Goal: Task Accomplishment & Management: Manage account settings

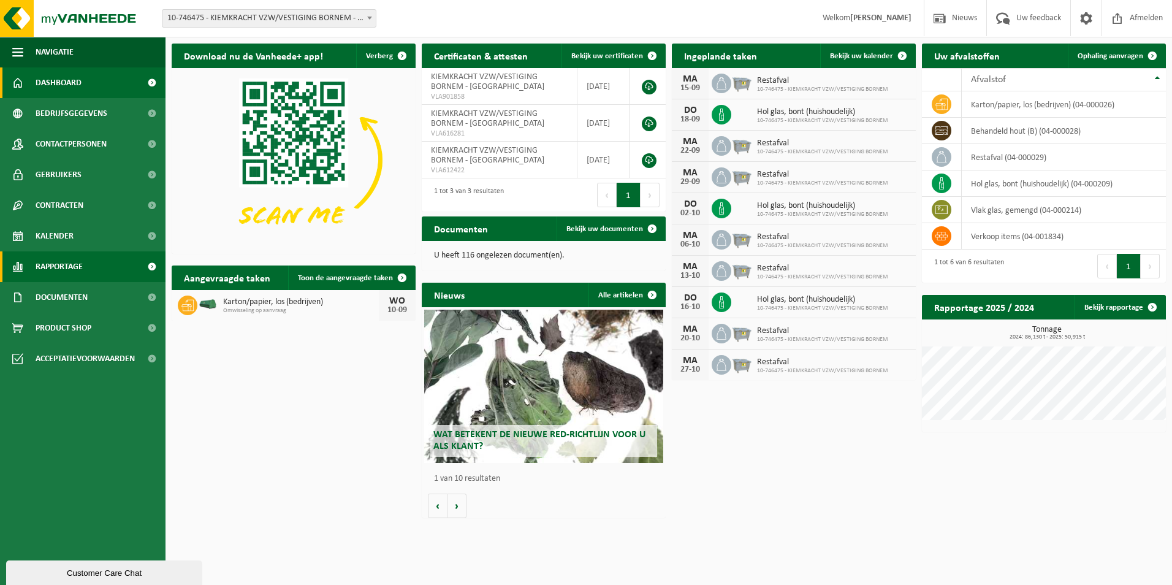
click at [67, 262] on span "Rapportage" at bounding box center [59, 266] width 47 height 31
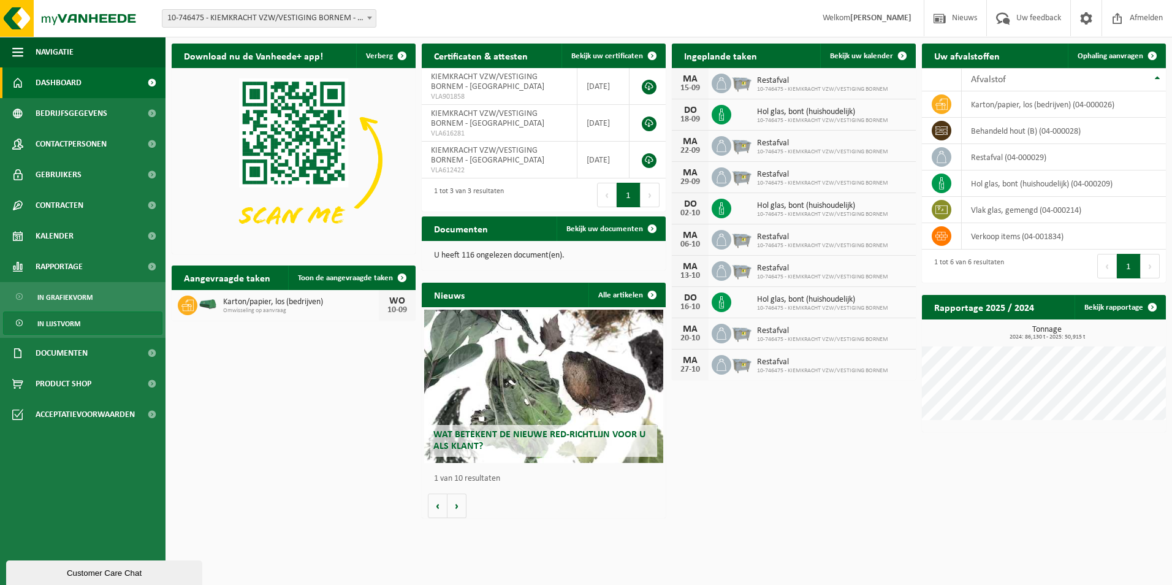
click at [66, 322] on span "In lijstvorm" at bounding box center [58, 323] width 43 height 23
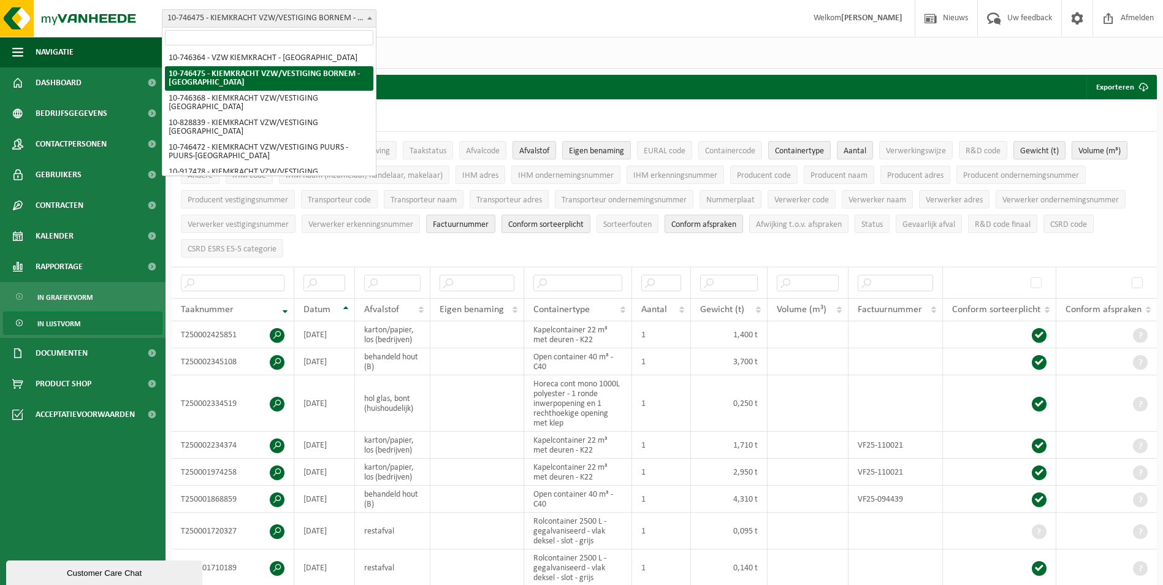
click at [356, 15] on span "10-746475 - KIEMKRACHT VZW/VESTIGING BORNEM - [GEOGRAPHIC_DATA]" at bounding box center [268, 18] width 213 height 17
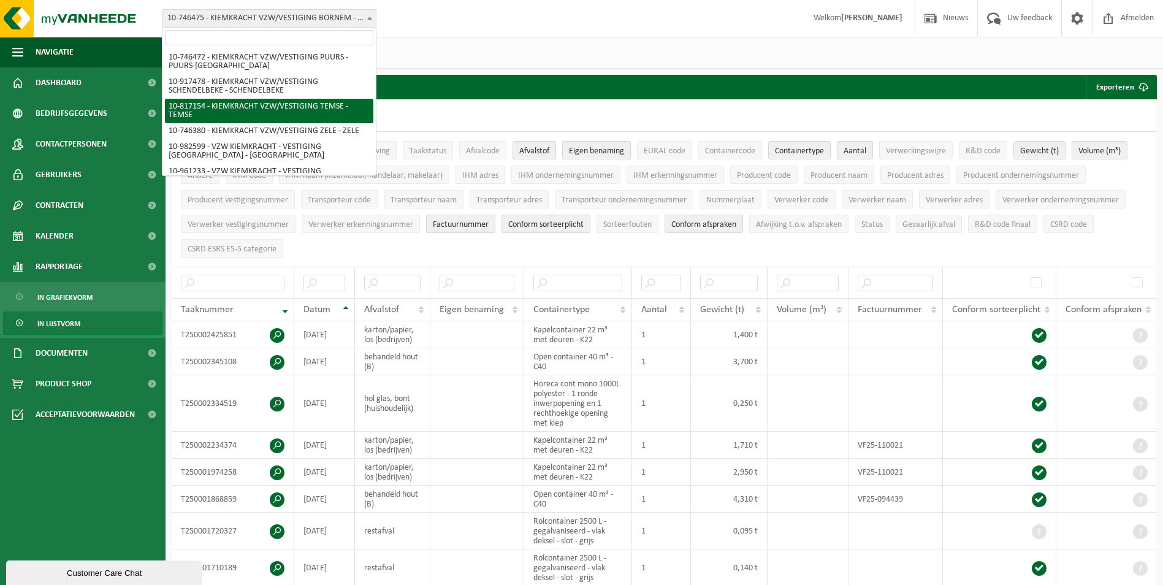
scroll to position [105, 0]
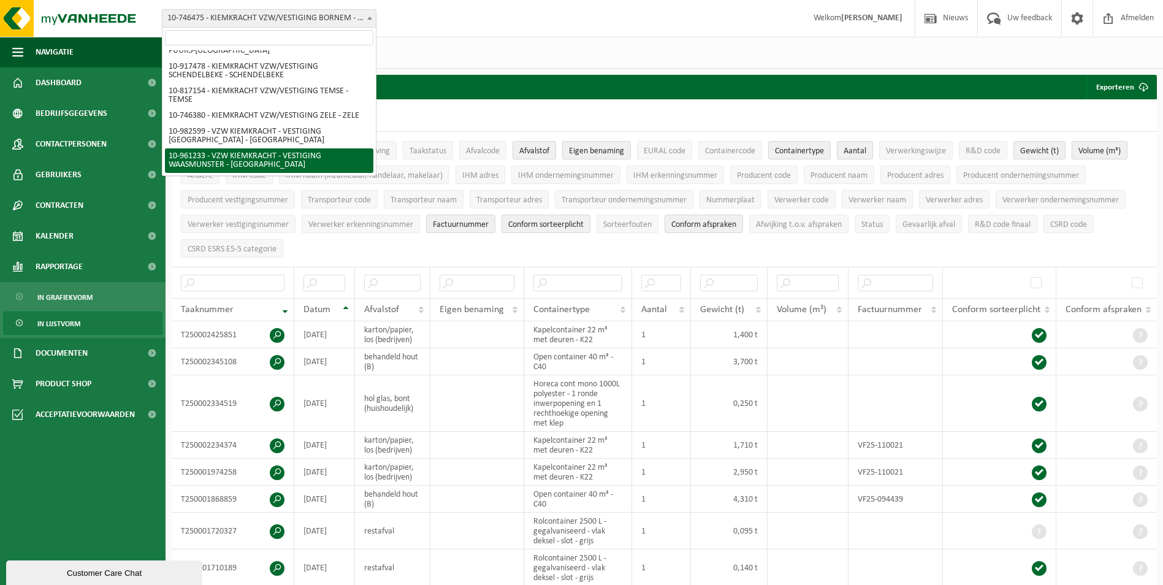
select select "149924"
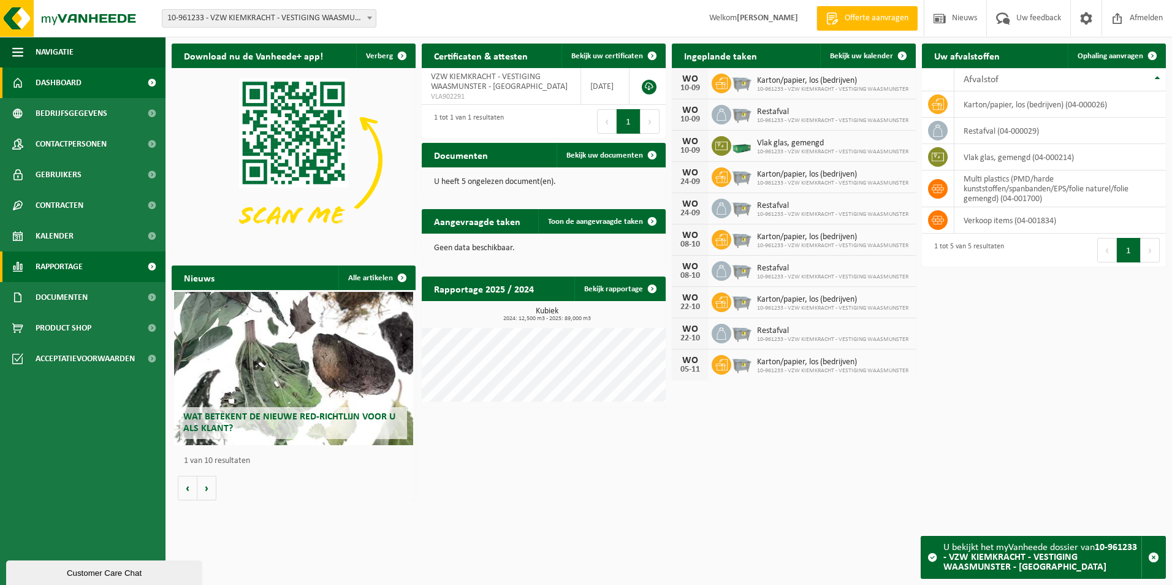
click at [64, 268] on span "Rapportage" at bounding box center [59, 266] width 47 height 31
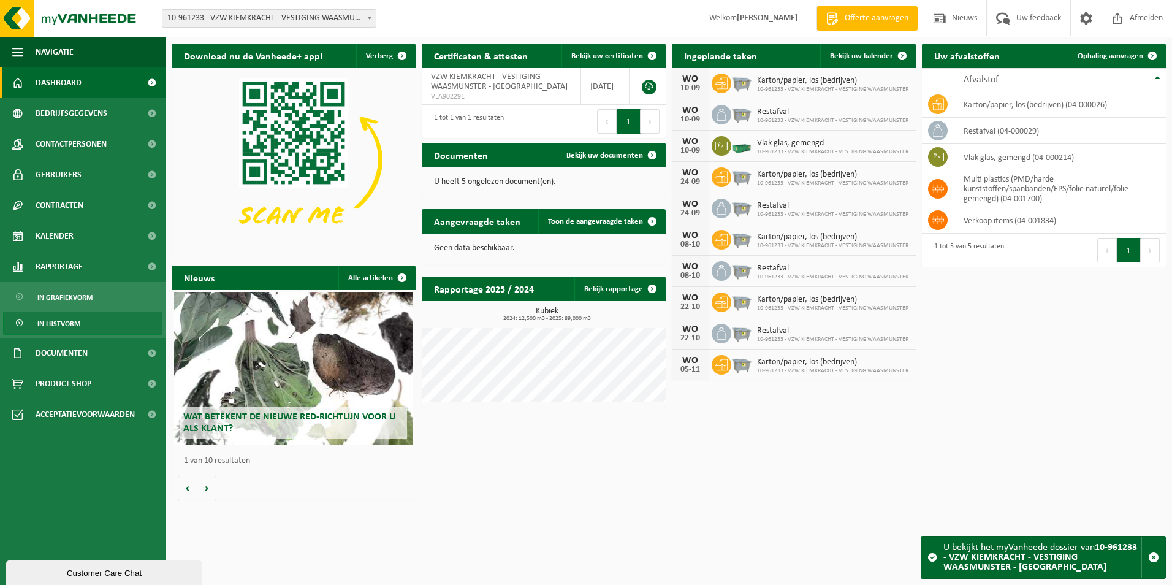
click at [63, 322] on span "In lijstvorm" at bounding box center [58, 323] width 43 height 23
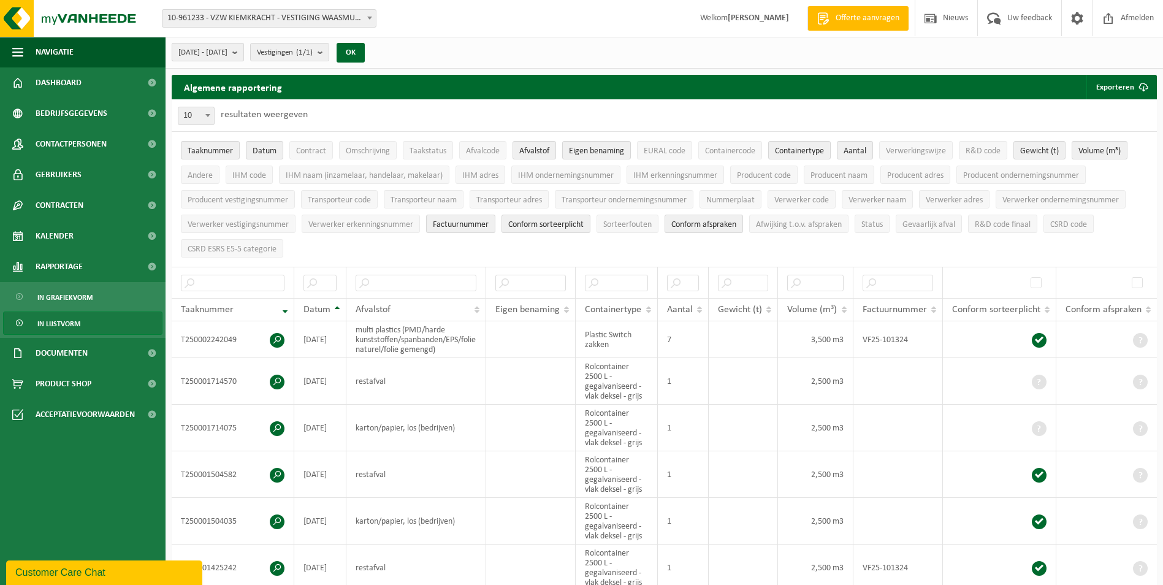
click at [243, 53] on b "submit" at bounding box center [237, 52] width 11 height 17
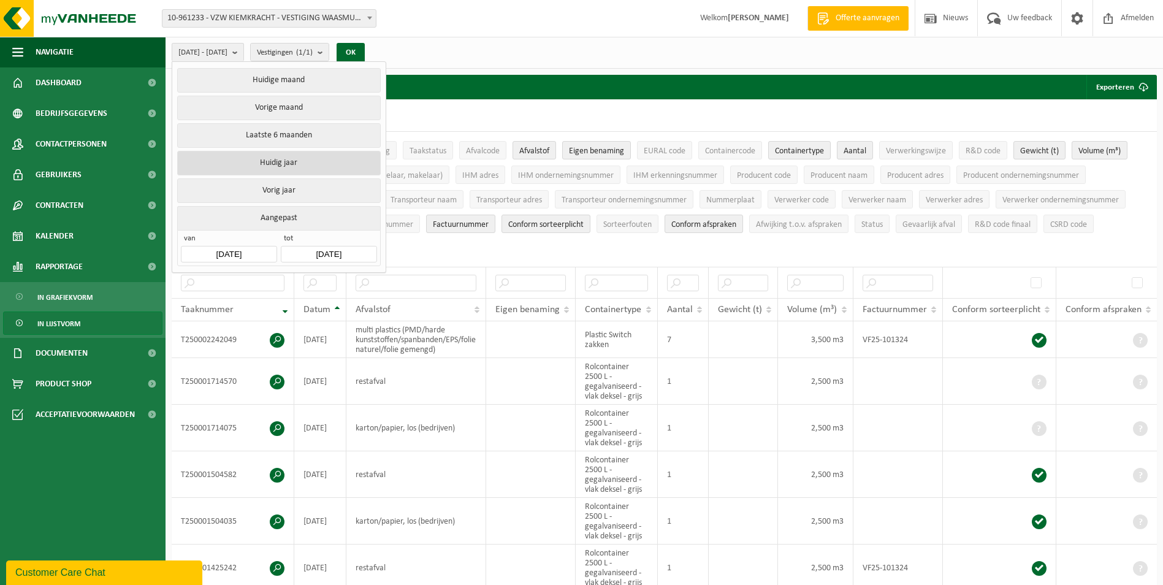
click at [279, 159] on button "Huidig jaar" at bounding box center [278, 163] width 203 height 25
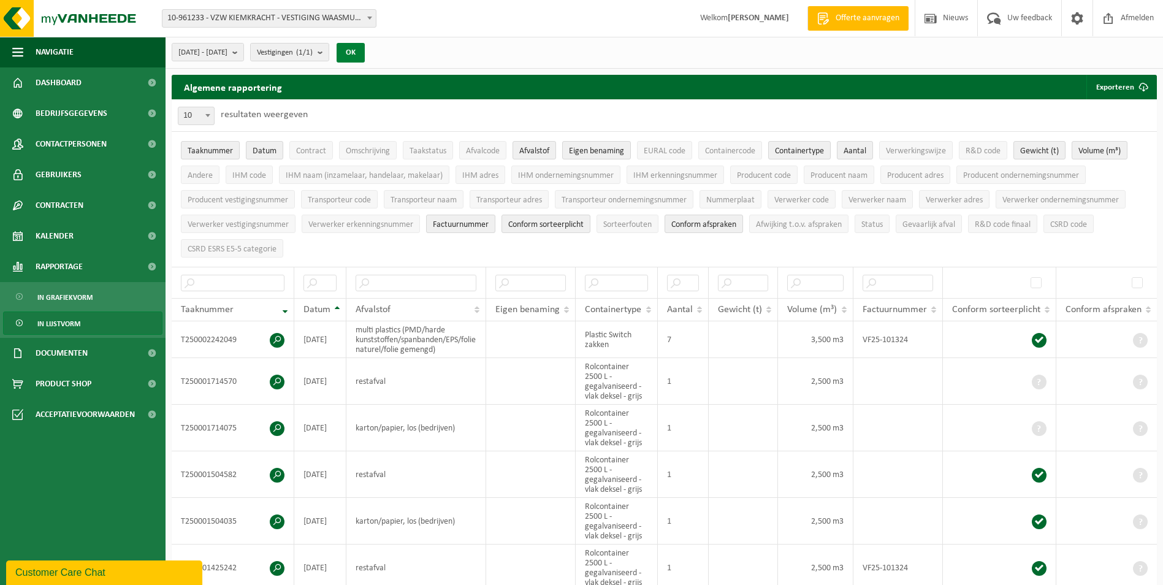
click at [365, 52] on button "OK" at bounding box center [351, 53] width 28 height 20
click at [211, 149] on span "Taaknummer" at bounding box center [210, 150] width 45 height 9
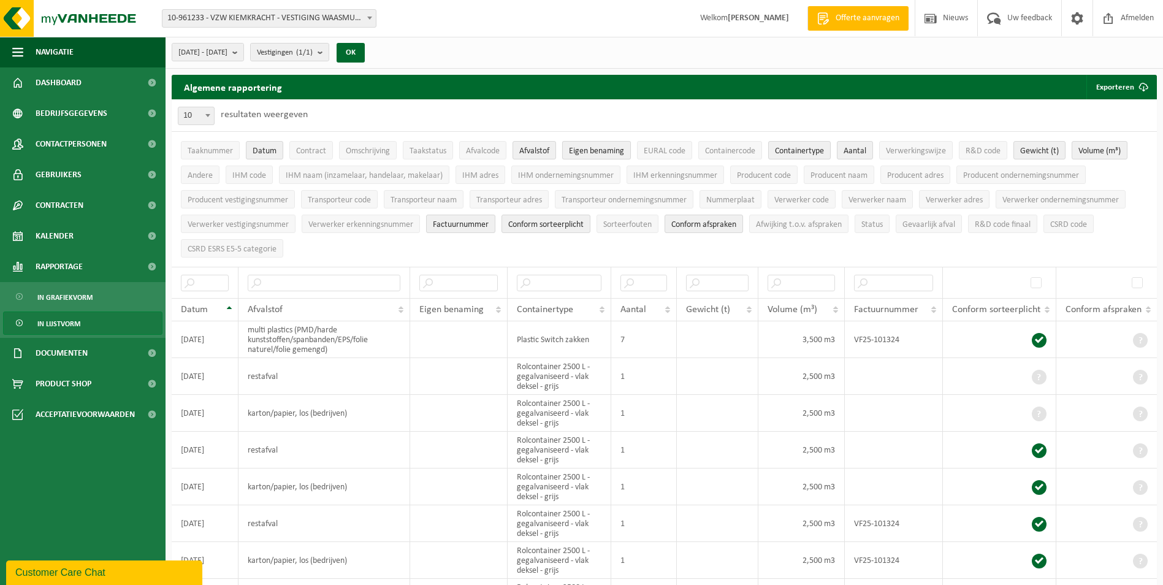
click at [583, 143] on button "Eigen benaming" at bounding box center [596, 150] width 69 height 18
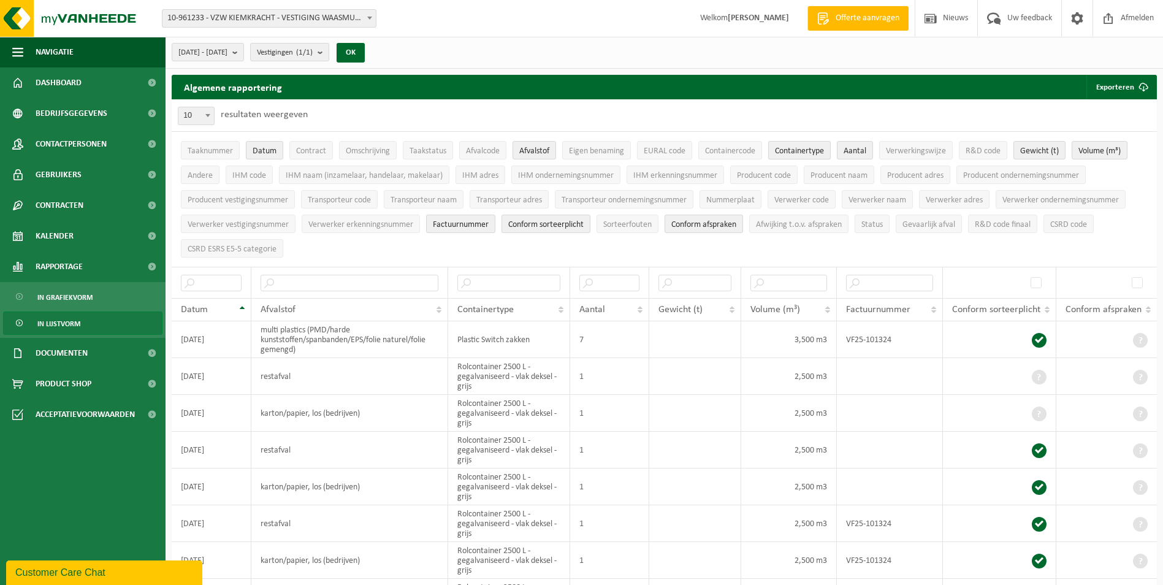
click at [821, 152] on span "Containertype" at bounding box center [799, 150] width 49 height 9
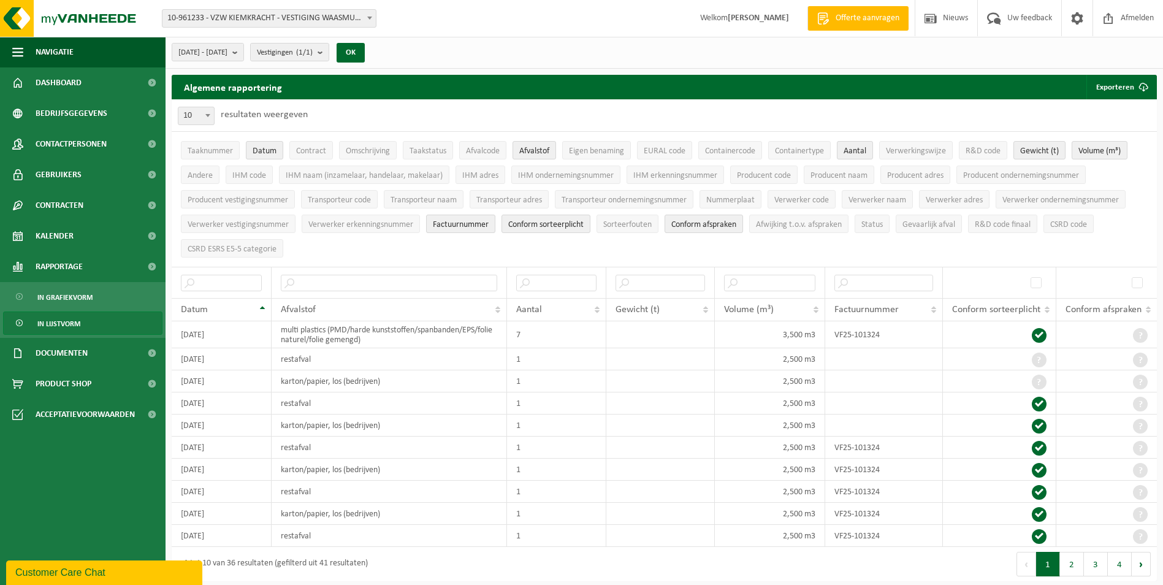
click at [876, 153] on li "Aantal" at bounding box center [855, 150] width 42 height 25
click at [855, 148] on span "Aantal" at bounding box center [854, 150] width 23 height 9
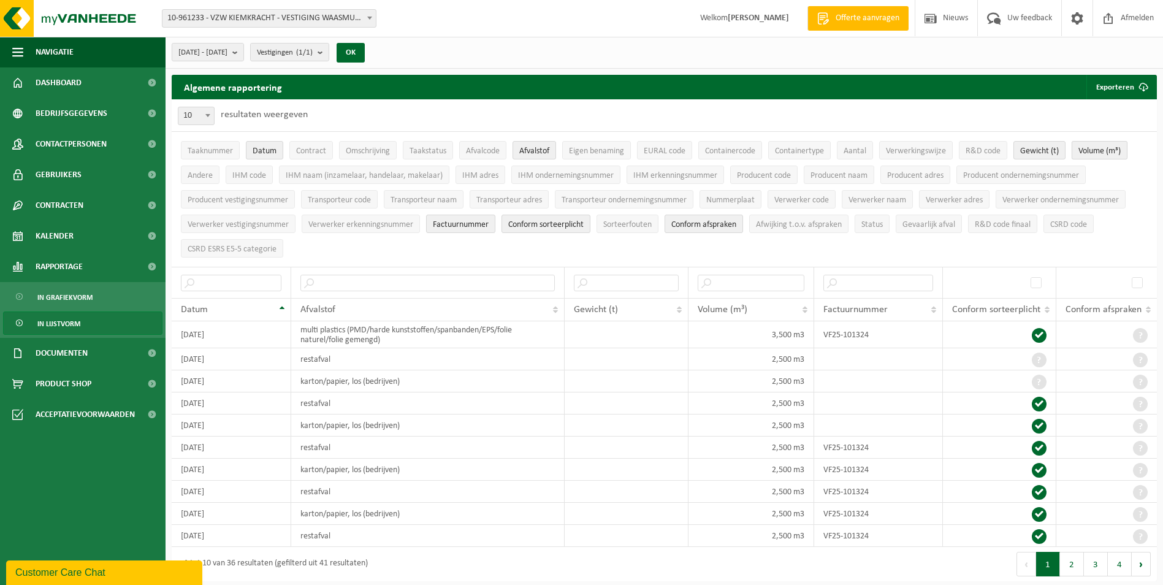
click at [1113, 147] on span "Volume (m³)" at bounding box center [1099, 150] width 42 height 9
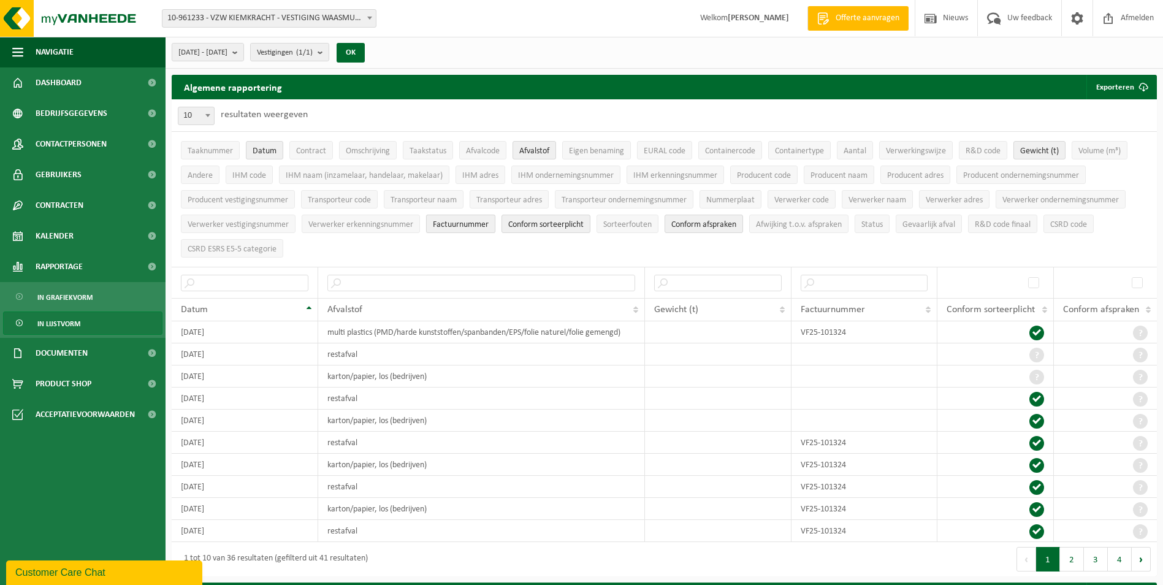
click at [484, 223] on span "Factuurnummer" at bounding box center [461, 224] width 56 height 9
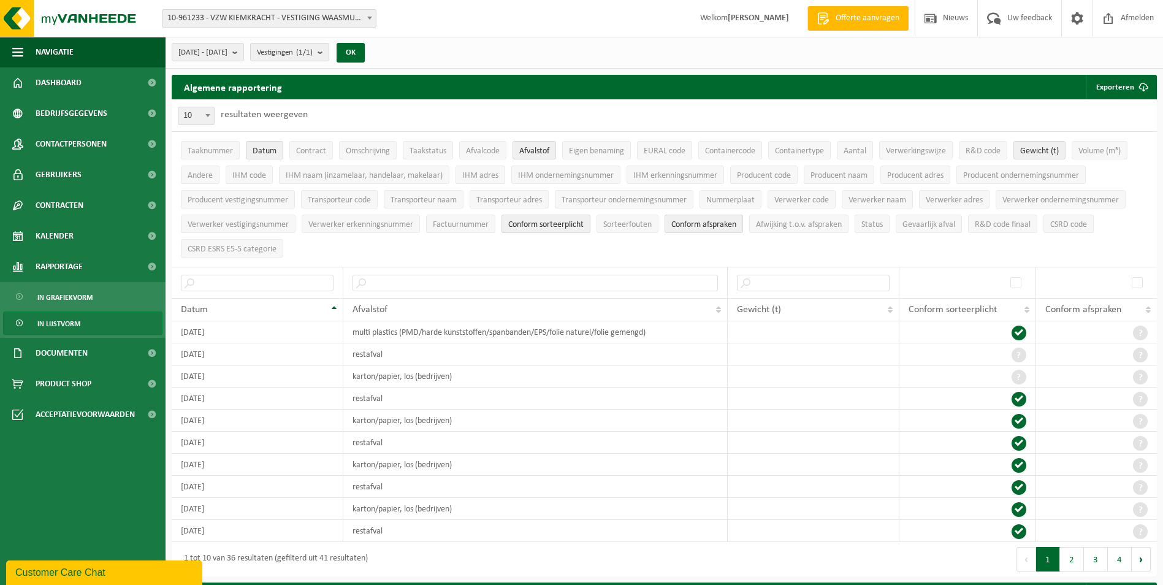
click at [561, 220] on span "Conform sorteerplicht" at bounding box center [545, 224] width 75 height 9
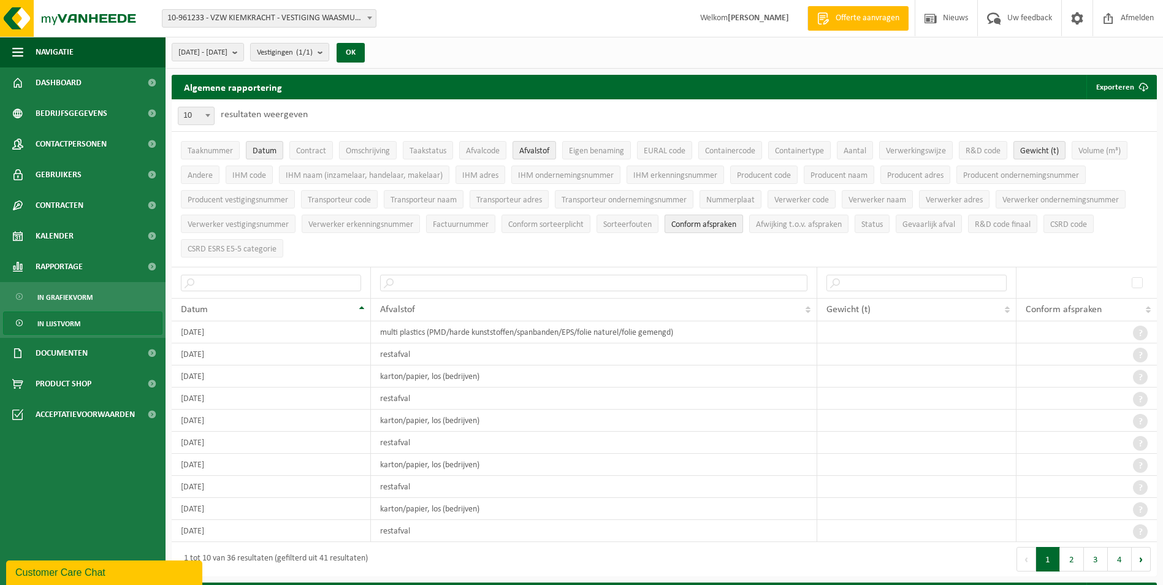
click at [687, 223] on span "Conform afspraken" at bounding box center [703, 224] width 65 height 9
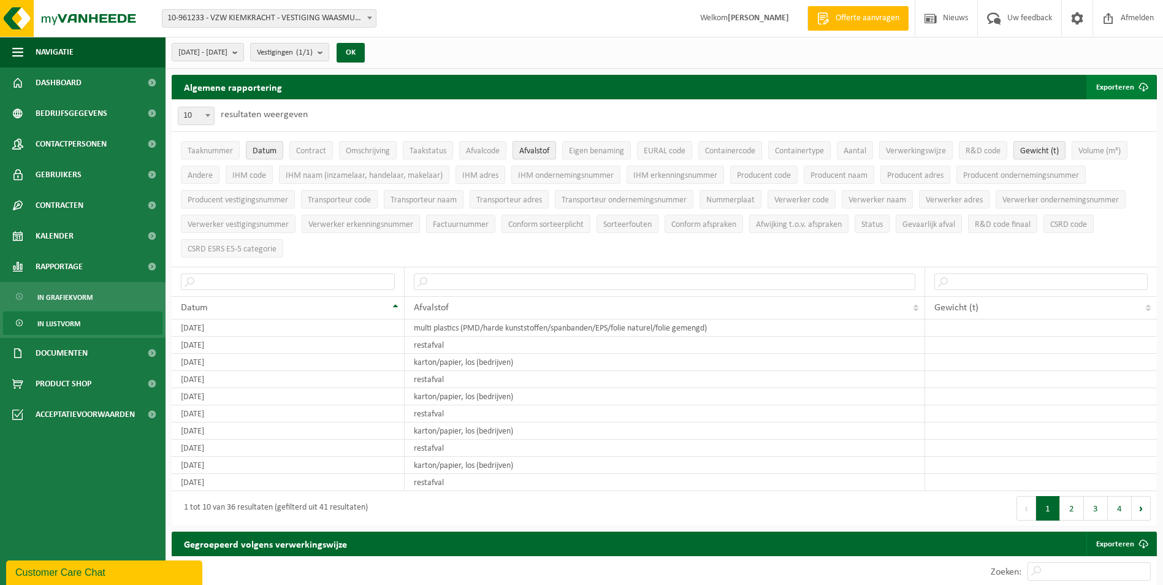
click at [1107, 85] on button "Exporteren" at bounding box center [1120, 87] width 69 height 25
click at [1098, 107] on link "Enkel mijn selectie" at bounding box center [1099, 111] width 111 height 25
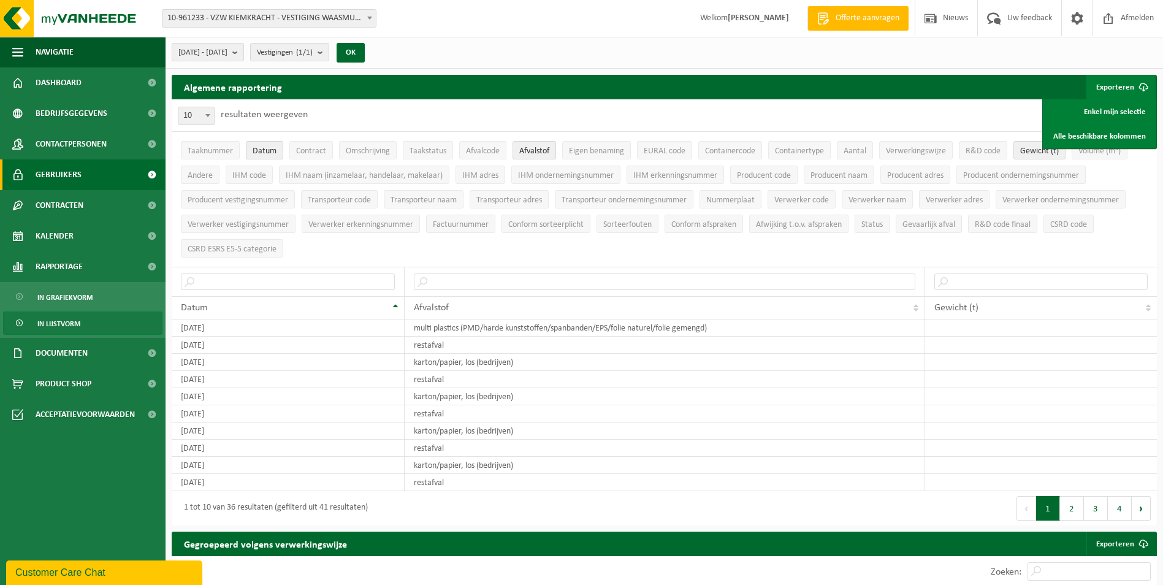
click at [63, 169] on span "Gebruikers" at bounding box center [59, 174] width 46 height 31
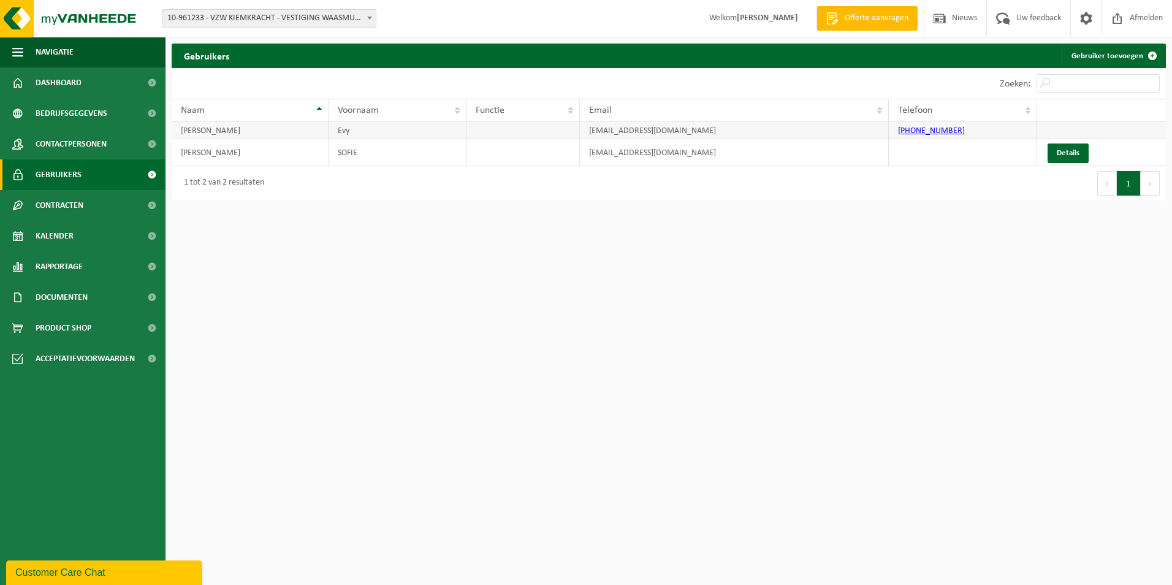
click at [662, 133] on td "[EMAIL_ADDRESS][DOMAIN_NAME]" at bounding box center [734, 130] width 309 height 17
click at [223, 131] on td "[PERSON_NAME]" at bounding box center [250, 130] width 157 height 17
click at [1073, 158] on link "Details" at bounding box center [1068, 153] width 41 height 20
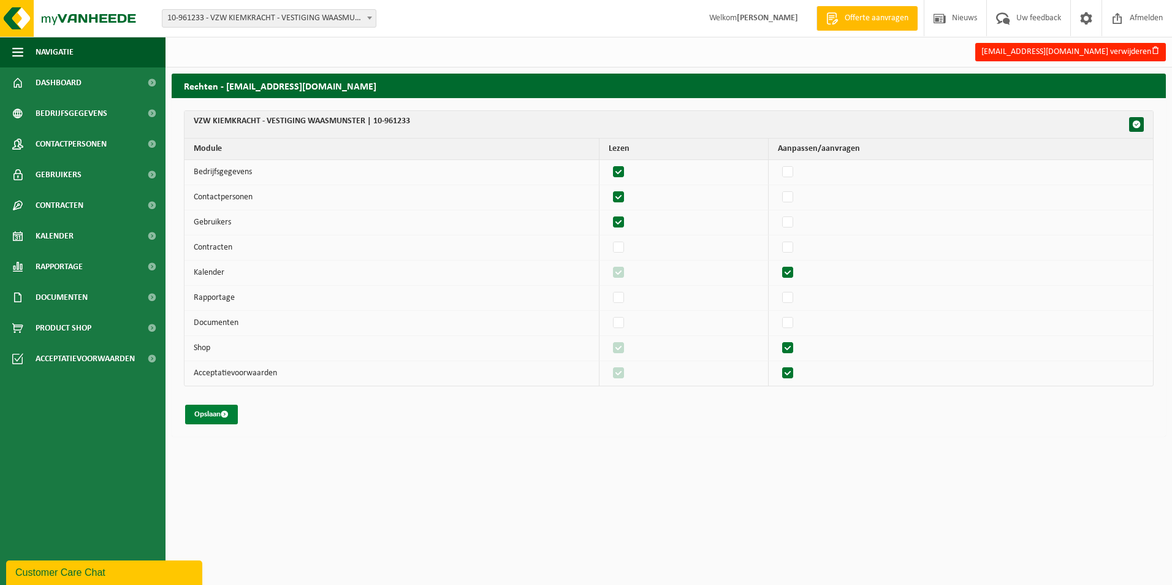
click at [214, 416] on button "Opslaan" at bounding box center [211, 415] width 53 height 20
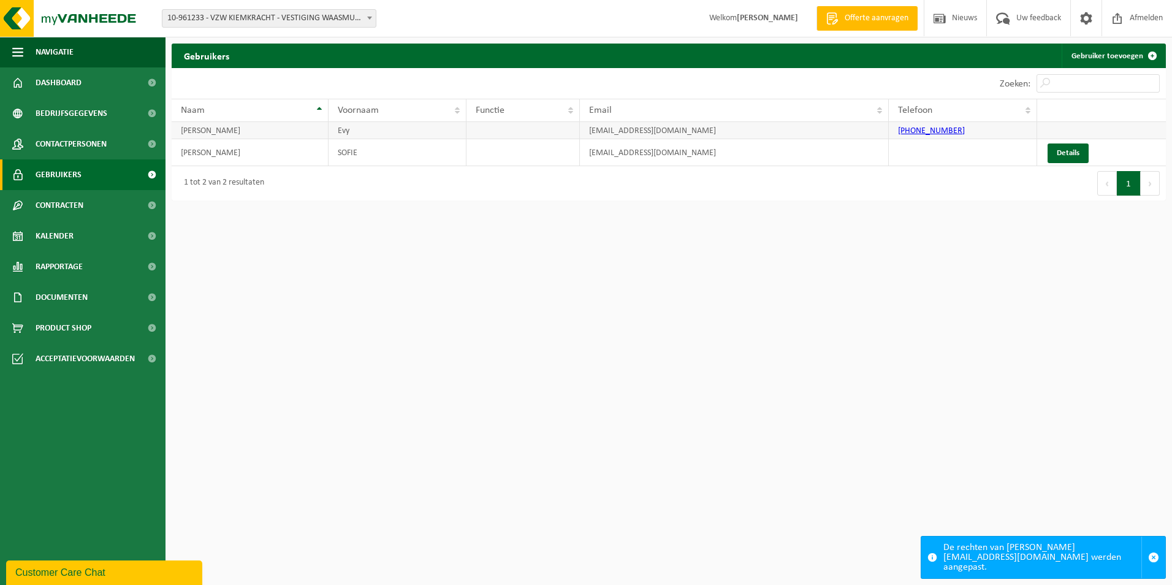
click at [935, 127] on link "[PHONE_NUMBER]" at bounding box center [931, 130] width 67 height 9
click at [69, 146] on span "Contactpersonen" at bounding box center [71, 144] width 71 height 31
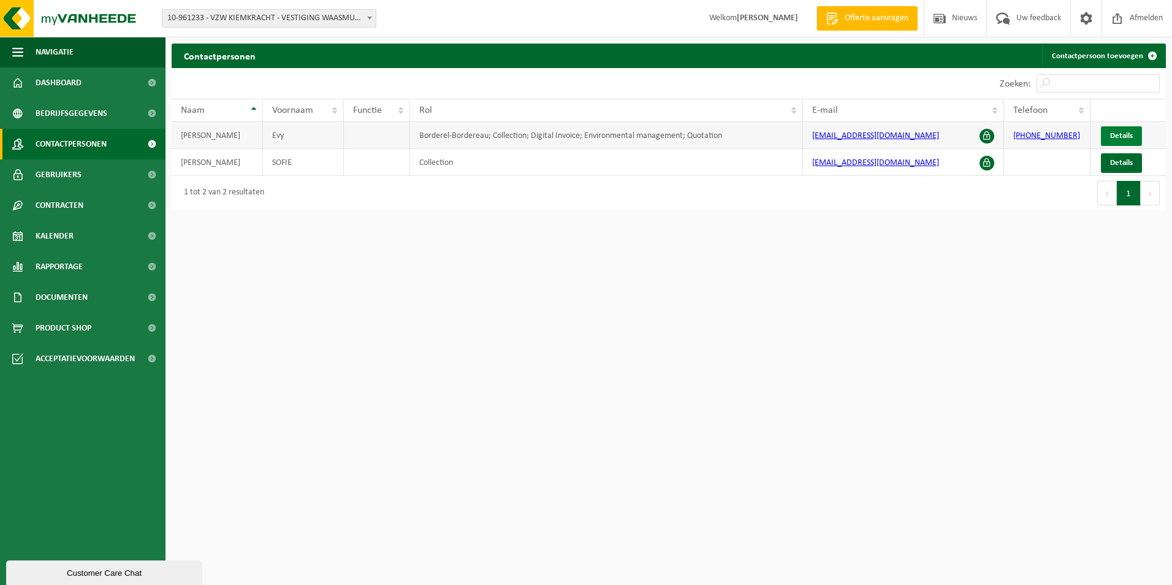
click at [1126, 138] on span "Details" at bounding box center [1121, 136] width 23 height 8
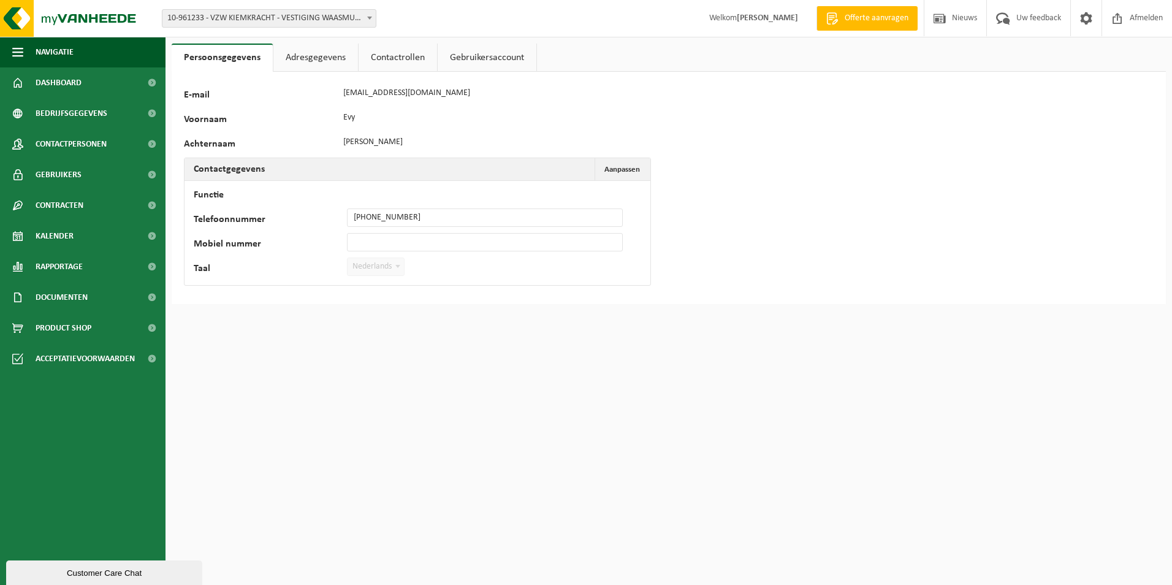
click at [309, 60] on link "Adresgegevens" at bounding box center [315, 58] width 85 height 28
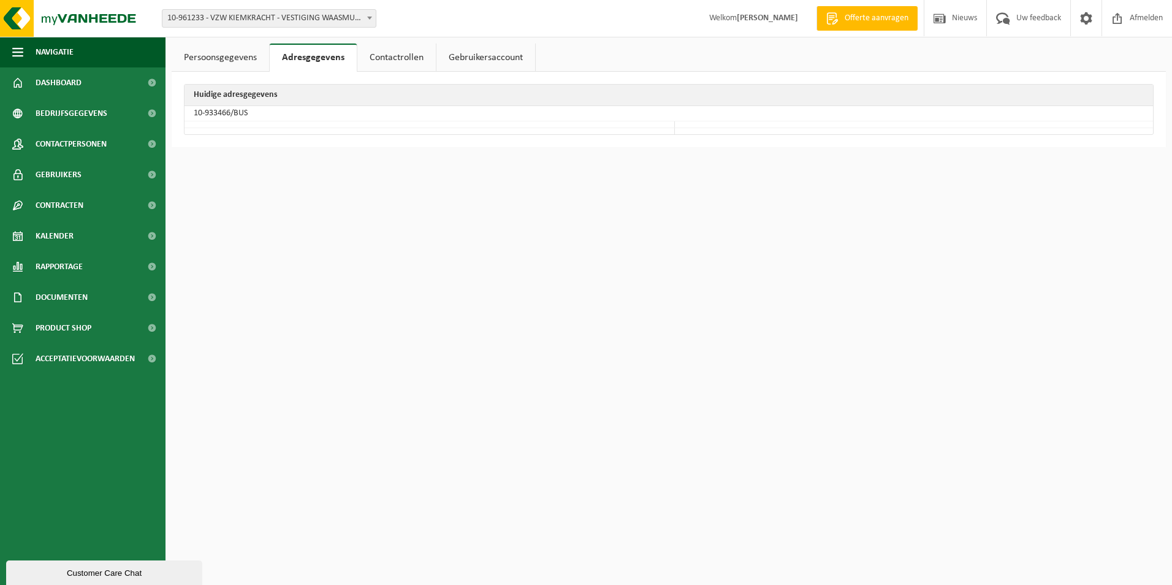
click at [398, 57] on link "Contactrollen" at bounding box center [396, 58] width 78 height 28
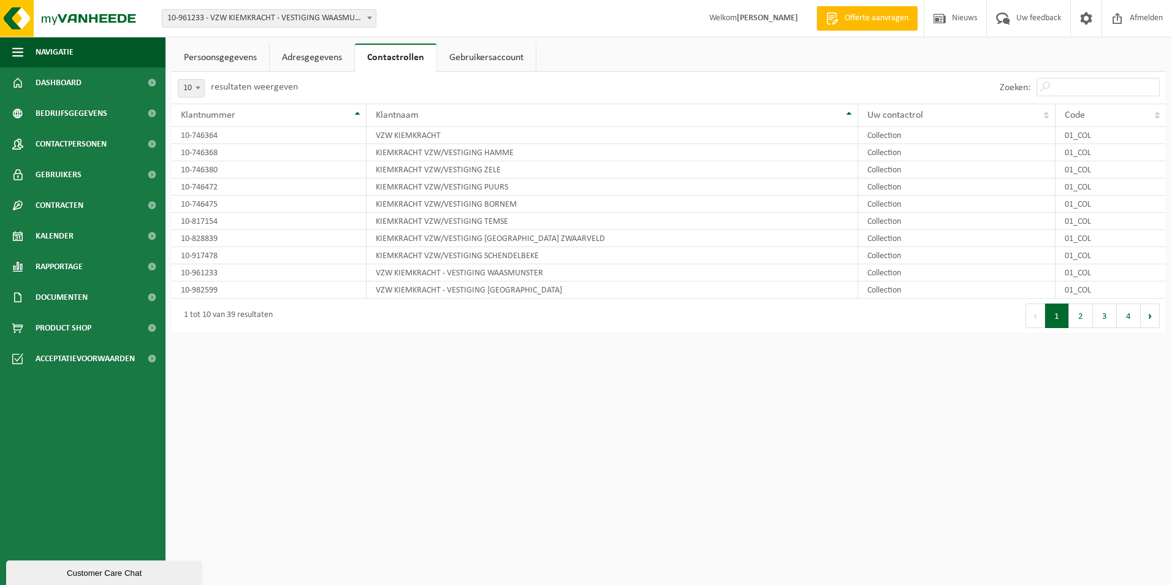
click at [470, 55] on link "Gebruikersaccount" at bounding box center [486, 58] width 99 height 28
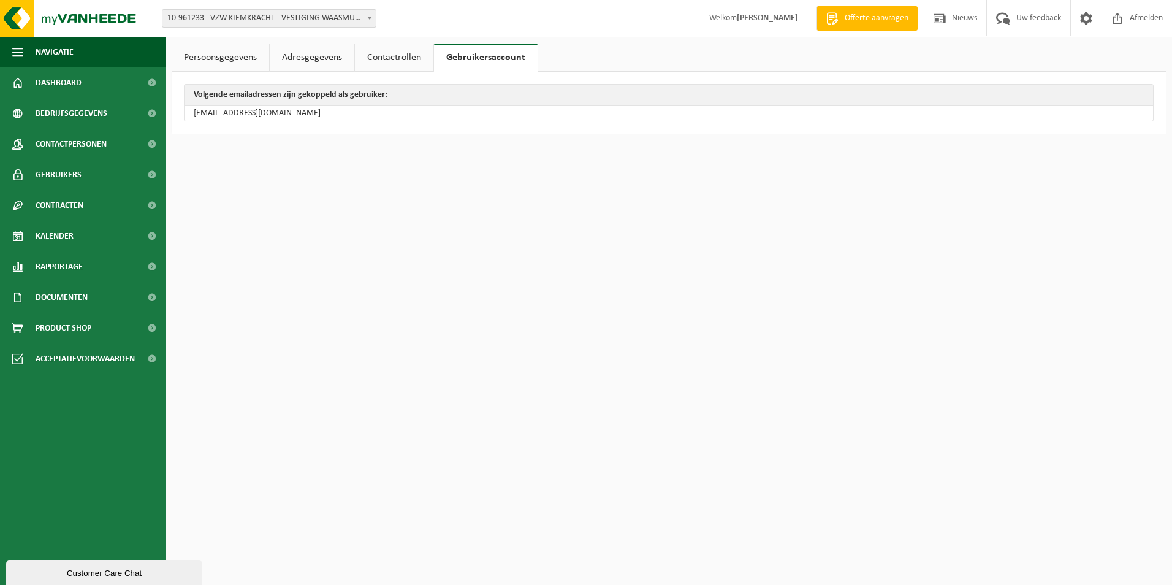
click at [289, 116] on td "[EMAIL_ADDRESS][DOMAIN_NAME]" at bounding box center [669, 113] width 968 height 15
click at [234, 55] on link "Persoonsgegevens" at bounding box center [220, 58] width 97 height 28
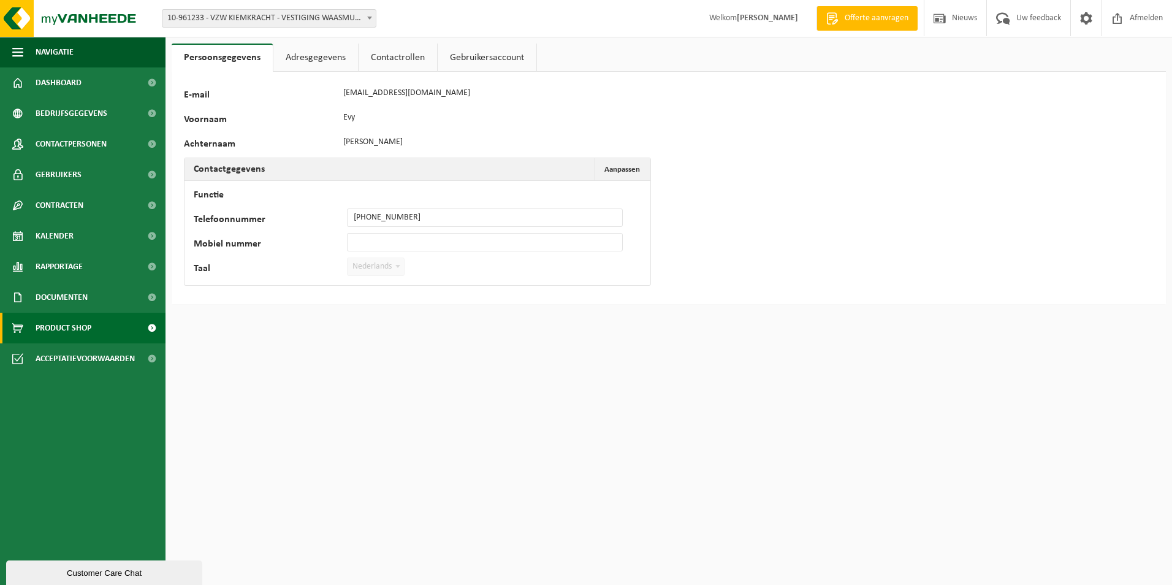
click at [55, 322] on span "Product Shop" at bounding box center [64, 328] width 56 height 31
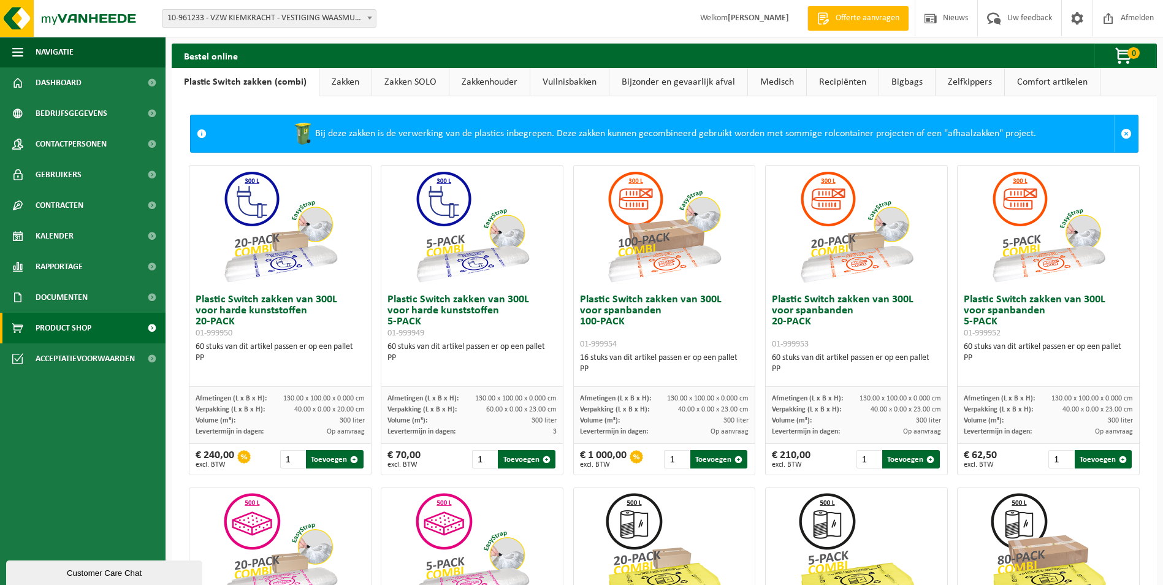
click at [658, 76] on link "Bijzonder en gevaarlijk afval" at bounding box center [678, 82] width 138 height 28
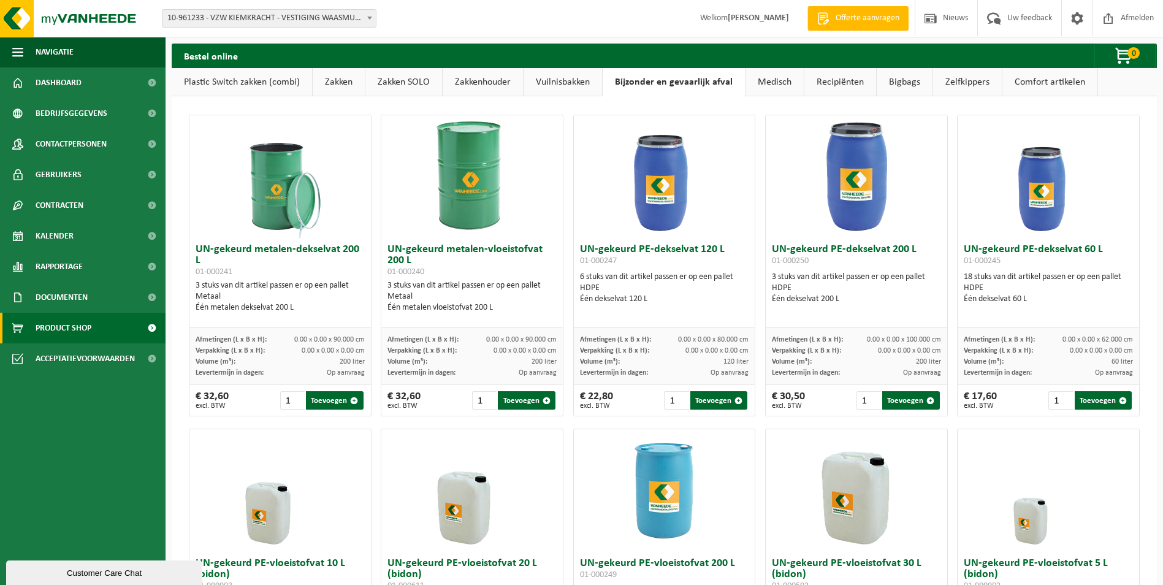
click at [968, 83] on link "Zelfkippers" at bounding box center [967, 82] width 69 height 28
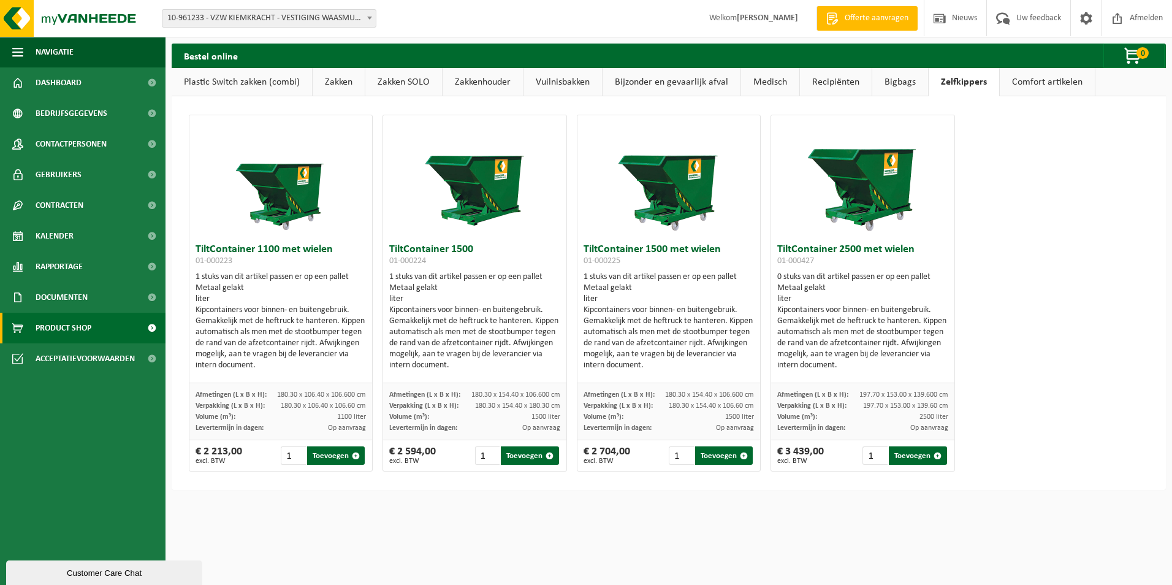
click at [898, 85] on link "Bigbags" at bounding box center [900, 82] width 56 height 28
